Goal: Transaction & Acquisition: Subscribe to service/newsletter

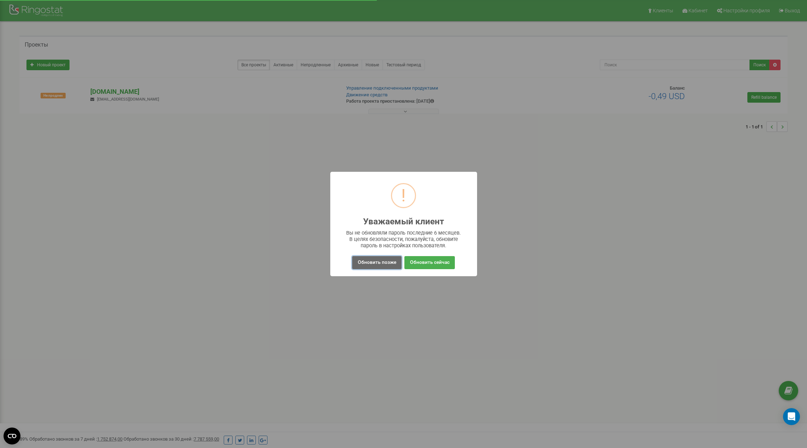
click at [372, 257] on button "Обновить позже" at bounding box center [376, 262] width 49 height 13
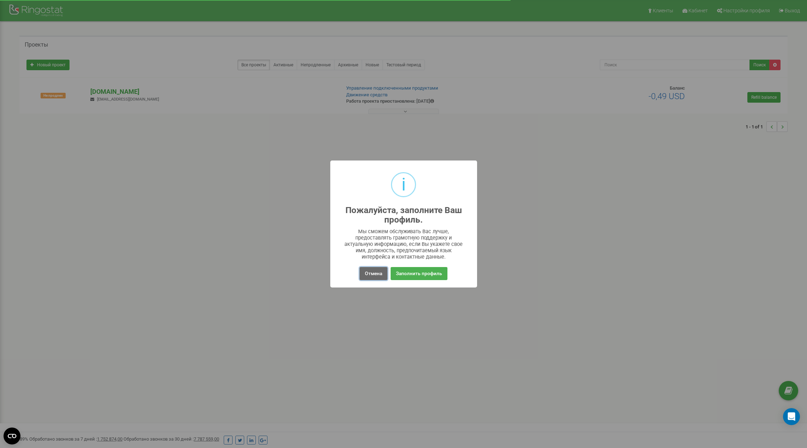
click at [375, 272] on button "Отмена" at bounding box center [373, 273] width 28 height 13
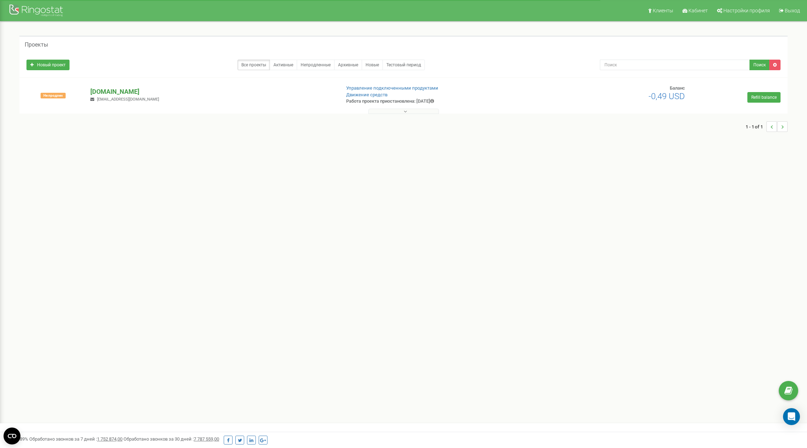
click at [135, 90] on p "[DOMAIN_NAME]" at bounding box center [212, 91] width 244 height 9
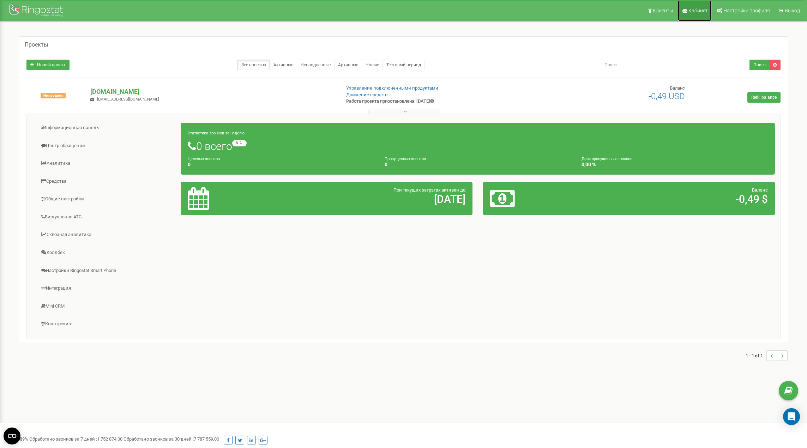
click at [697, 10] on span "Кабинет" at bounding box center [697, 11] width 19 height 6
click at [739, 10] on span "Настройки профиля" at bounding box center [746, 11] width 47 height 6
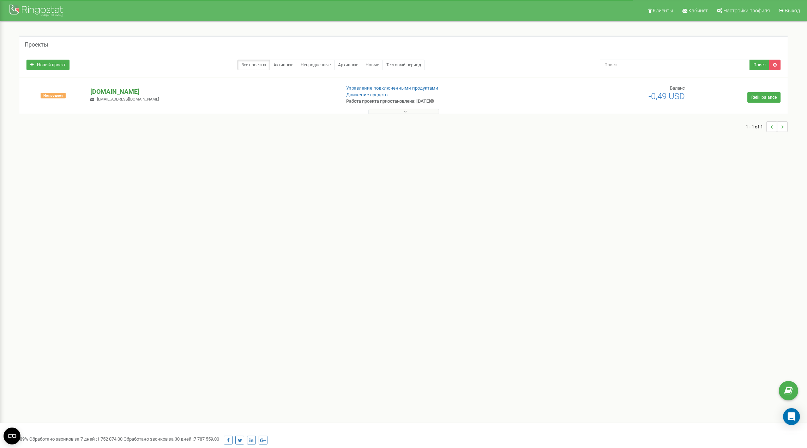
click at [125, 87] on p "[DOMAIN_NAME]" at bounding box center [212, 91] width 244 height 9
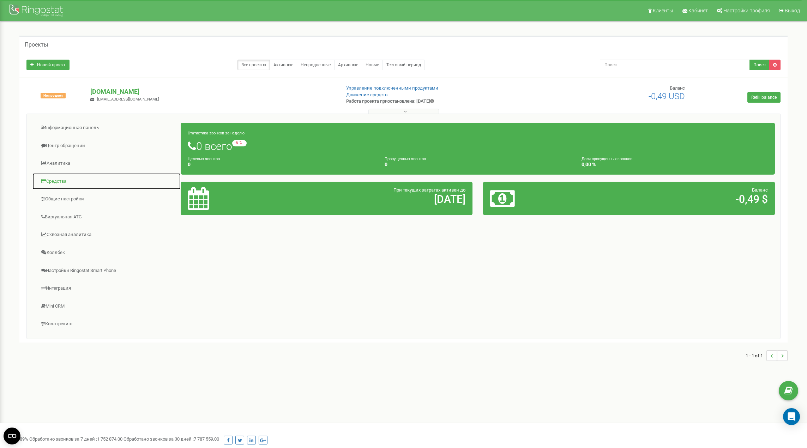
click at [55, 177] on link "Средства" at bounding box center [106, 181] width 149 height 17
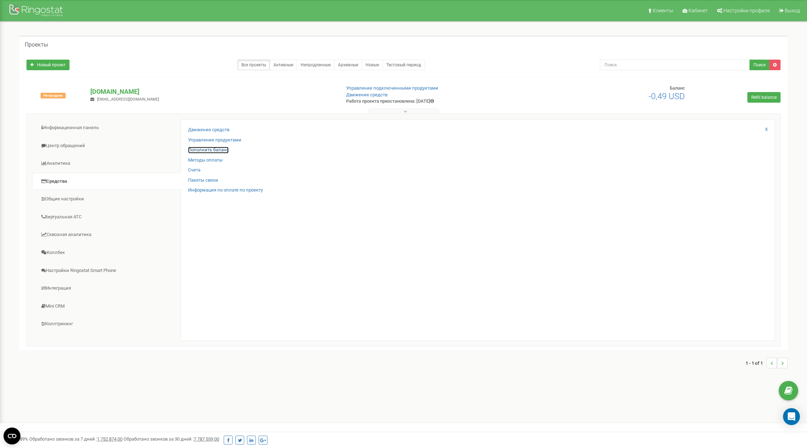
click at [214, 150] on link "Пополнить баланс" at bounding box center [208, 150] width 41 height 7
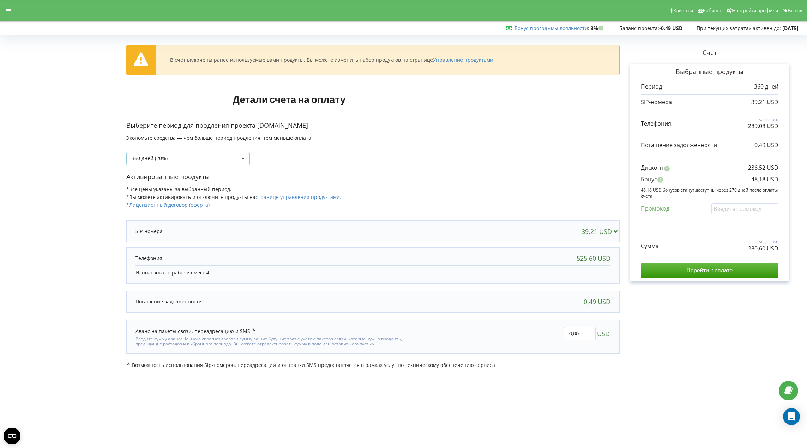
click at [232, 158] on div "360 дней (20%) 90 дней" at bounding box center [187, 158] width 123 height 13
click at [181, 173] on div "90 дней" at bounding box center [188, 171] width 123 height 13
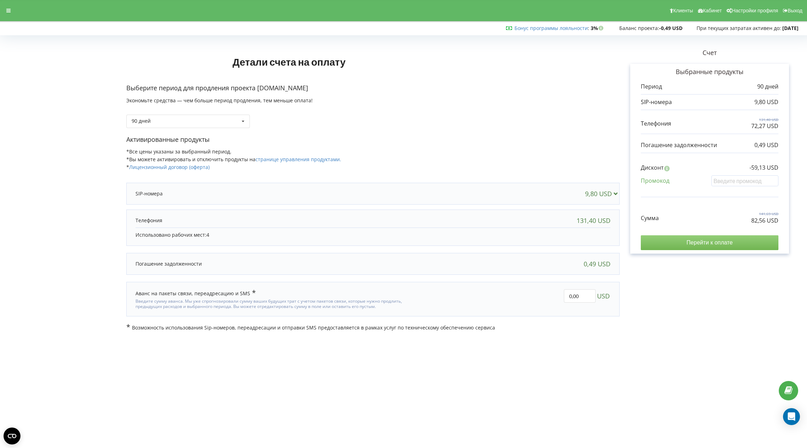
click at [709, 243] on input "Перейти к оплате" at bounding box center [710, 242] width 138 height 15
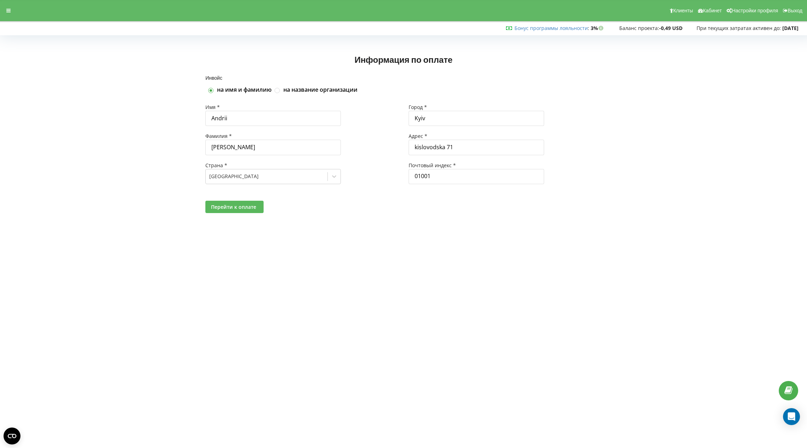
click at [244, 210] on span "Перейти к оплате" at bounding box center [233, 207] width 45 height 7
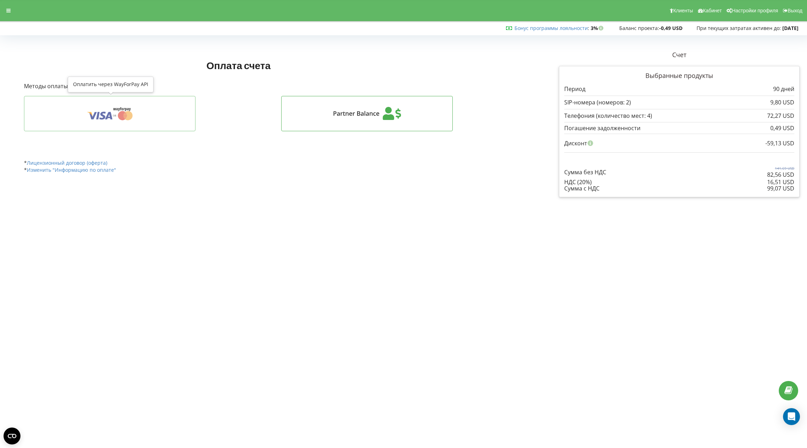
click at [145, 117] on icon at bounding box center [110, 113] width 150 height 13
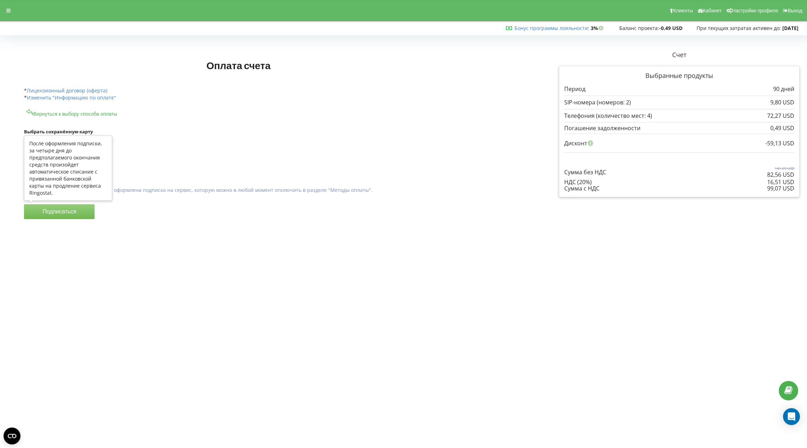
click at [54, 215] on button "Подписаться" at bounding box center [59, 211] width 71 height 15
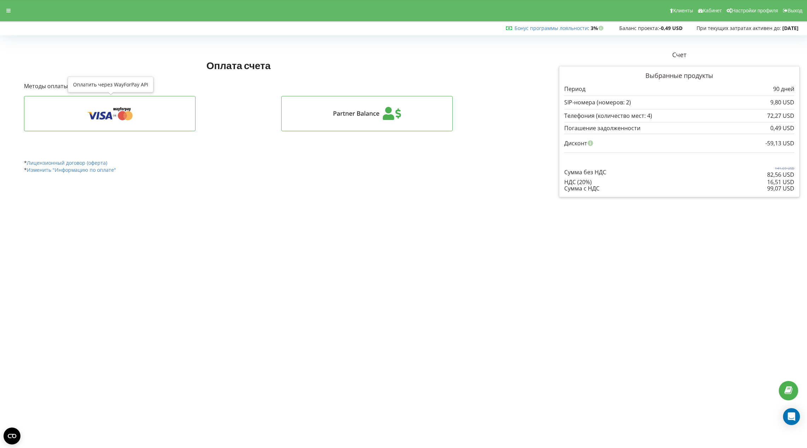
click at [114, 112] on icon at bounding box center [110, 113] width 150 height 13
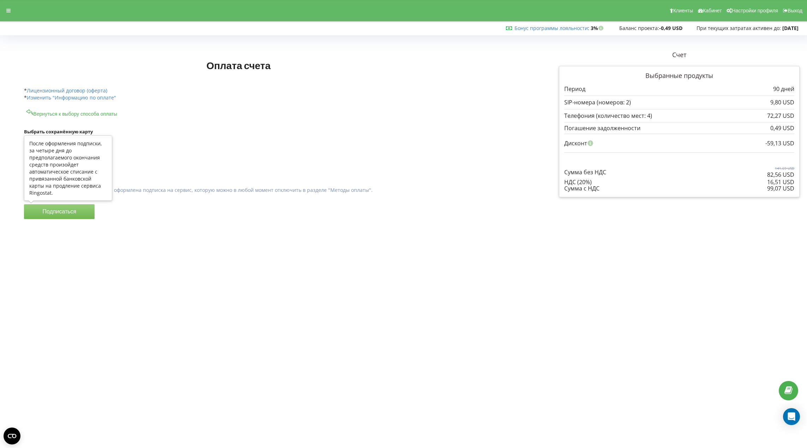
click at [57, 211] on button "Подписаться" at bounding box center [59, 211] width 71 height 15
